Goal: Task Accomplishment & Management: Use online tool/utility

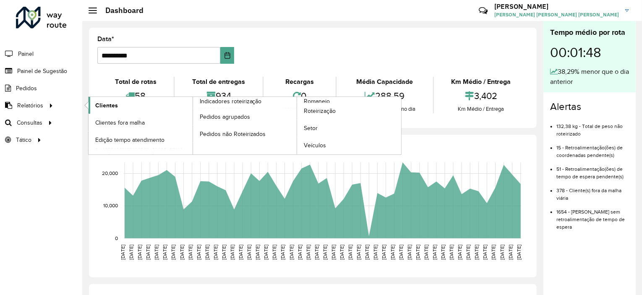
click at [103, 105] on span "Clientes" at bounding box center [106, 105] width 23 height 9
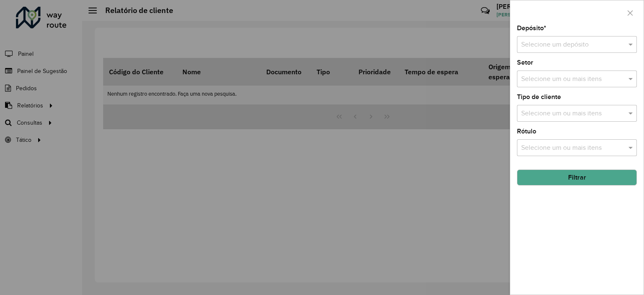
click at [577, 44] on input "text" at bounding box center [569, 45] width 95 height 10
click at [540, 70] on span "CDD Niterói" at bounding box center [538, 68] width 35 height 7
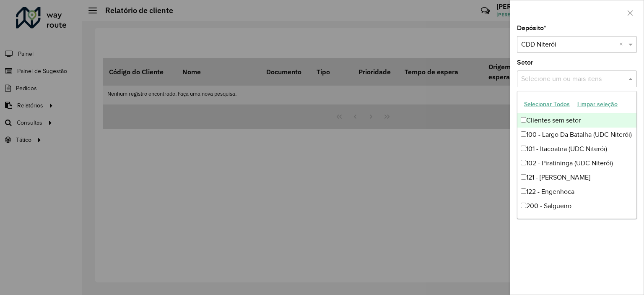
click at [534, 79] on input "text" at bounding box center [572, 79] width 107 height 10
click at [552, 103] on button "Selecionar Todos" at bounding box center [547, 104] width 53 height 13
click at [574, 62] on div "Setor Selecione um ou mais itens 48 itens selecionados ×" at bounding box center [577, 74] width 120 height 28
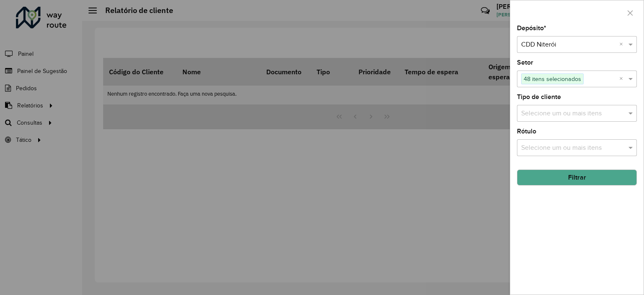
click at [548, 109] on input "text" at bounding box center [572, 114] width 107 height 10
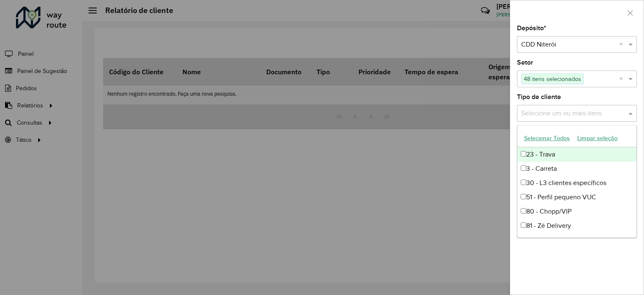
click at [587, 96] on div "Tipo de cliente Selecione um ou mais itens" at bounding box center [577, 108] width 120 height 28
click at [577, 116] on input "text" at bounding box center [572, 114] width 107 height 10
click at [575, 113] on input "text" at bounding box center [572, 114] width 107 height 10
click at [588, 94] on div "Tipo de cliente Selecione um ou mais itens" at bounding box center [577, 108] width 120 height 28
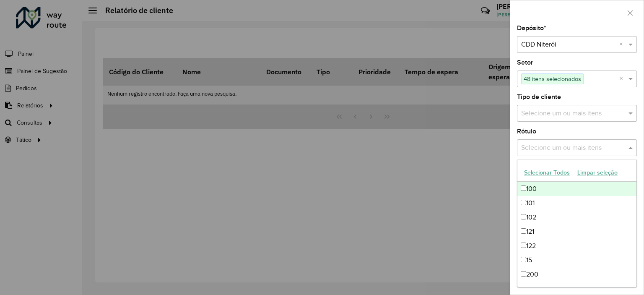
click at [554, 141] on div "Selecione um ou mais itens" at bounding box center [577, 147] width 120 height 17
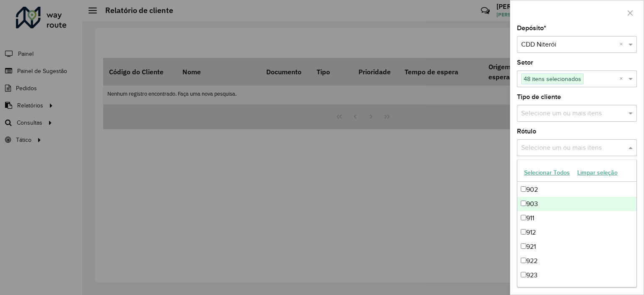
click at [577, 115] on input "text" at bounding box center [572, 114] width 107 height 10
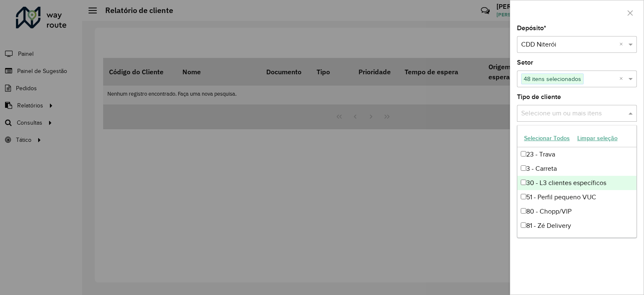
click at [561, 184] on div "30 - L3 clientes específicos" at bounding box center [577, 183] width 119 height 14
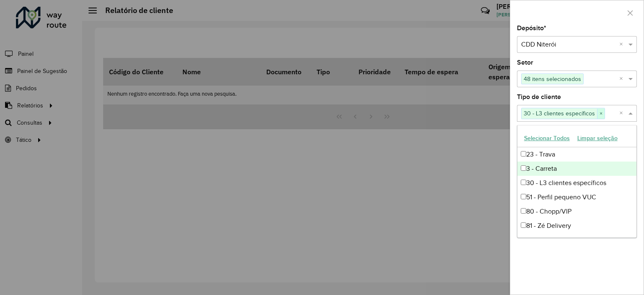
click at [601, 112] on span "×" at bounding box center [601, 114] width 8 height 10
click at [560, 138] on button "Selecionar Todos" at bounding box center [547, 138] width 53 height 13
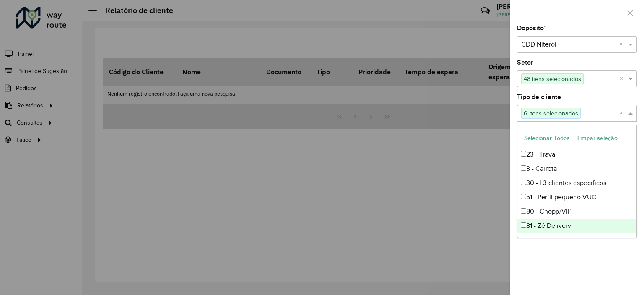
click at [573, 266] on div "Depósito * Selecione um depósito × CDD Niterói × Setor Selecione um ou mais ite…" at bounding box center [577, 159] width 133 height 269
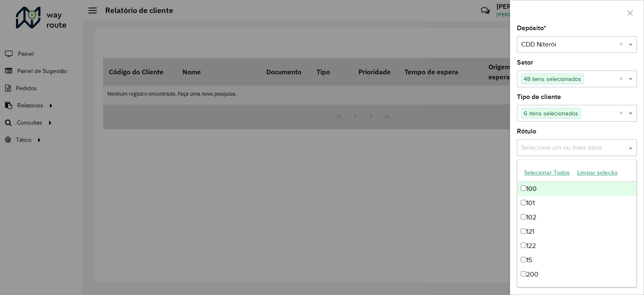
click at [566, 147] on input "text" at bounding box center [572, 148] width 107 height 10
click at [557, 174] on button "Selecionar Todos" at bounding box center [547, 172] width 53 height 13
click at [480, 189] on div at bounding box center [322, 147] width 644 height 295
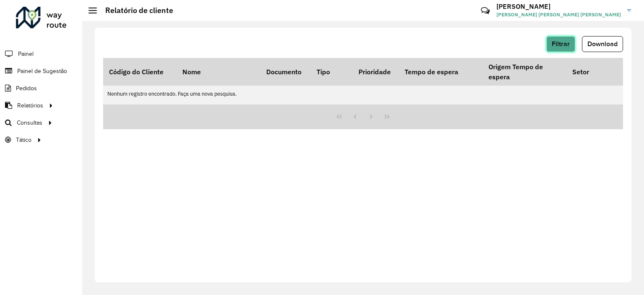
click at [566, 43] on span "Filtrar" at bounding box center [561, 43] width 18 height 7
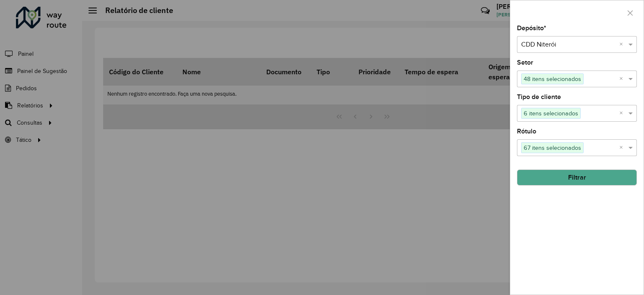
click at [576, 177] on button "Filtrar" at bounding box center [577, 178] width 120 height 16
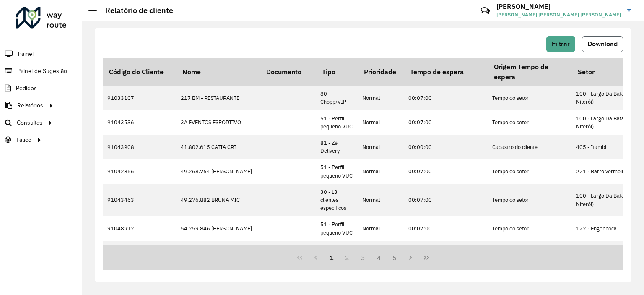
click at [589, 43] on span "Download" at bounding box center [603, 43] width 30 height 7
